Goal: Task Accomplishment & Management: Manage account settings

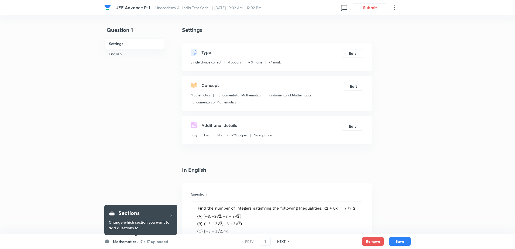
checkbox input "true"
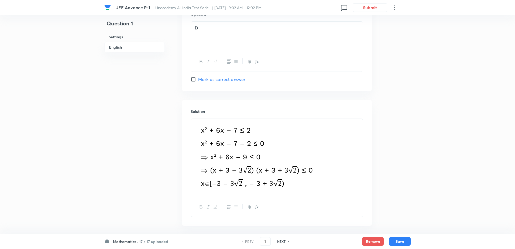
scroll to position [552, 0]
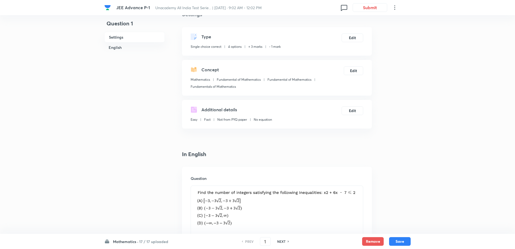
scroll to position [12, 0]
